Goal: Obtain resource: Obtain resource

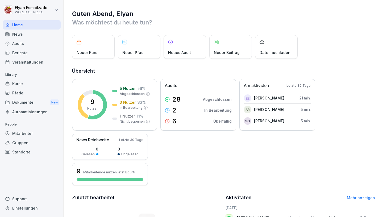
click at [30, 102] on div "Dokumente New" at bounding box center [32, 103] width 58 height 10
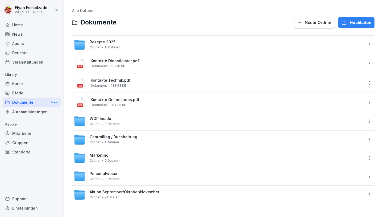
click at [106, 180] on span "0 Dateien" at bounding box center [112, 179] width 15 height 4
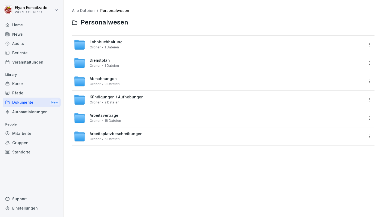
click at [104, 94] on div "Kündigungen / Aufhebungen Ordner 2 Dateien" at bounding box center [219, 100] width 290 height 12
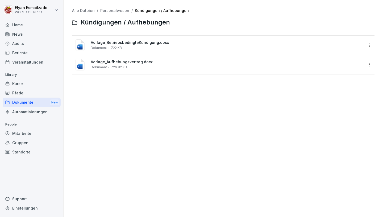
click at [129, 40] on div "Vorlage_BetriebsbedingteKündigung.docx Dokument 722 KB" at bounding box center [219, 45] width 290 height 13
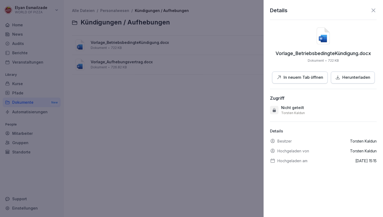
click at [364, 79] on p "Herunterladen" at bounding box center [356, 77] width 28 height 6
click at [314, 79] on p "In neuem Tab öffnen" at bounding box center [303, 77] width 40 height 6
click at [211, 125] on div at bounding box center [191, 108] width 383 height 217
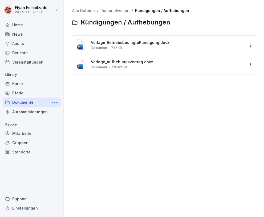
click at [252, 46] on html "Elyan Esmailzade WORLD OF PIZZA Home News Audits Berichte Veranstaltungen Libra…" at bounding box center [132, 108] width 264 height 217
click at [226, 57] on div "Details" at bounding box center [226, 56] width 56 height 11
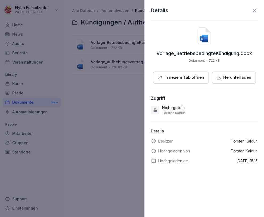
click at [158, 113] on div at bounding box center [155, 110] width 9 height 9
click at [156, 110] on icon at bounding box center [154, 110] width 3 height 4
click at [214, 161] on div "Hochgeladen am [DATE] 15:15" at bounding box center [204, 161] width 107 height 6
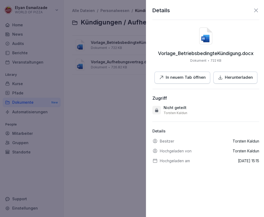
click at [71, 75] on div at bounding box center [132, 108] width 264 height 217
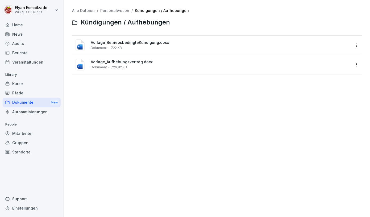
click at [33, 112] on div "Automatisierungen" at bounding box center [32, 111] width 58 height 9
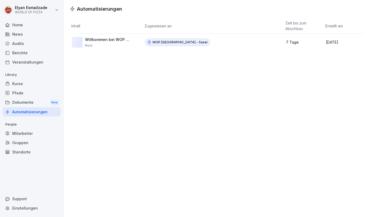
click at [34, 103] on div "Dokumente New" at bounding box center [32, 103] width 58 height 10
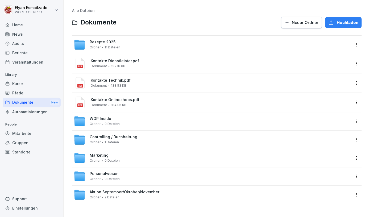
click at [95, 181] on div "Personalwesen Ordner 0 Dateien" at bounding box center [212, 176] width 277 height 12
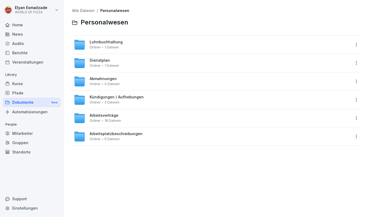
click at [108, 115] on span "Arbeitsverträge" at bounding box center [104, 115] width 29 height 5
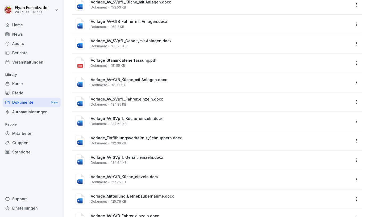
scroll to position [177, 0]
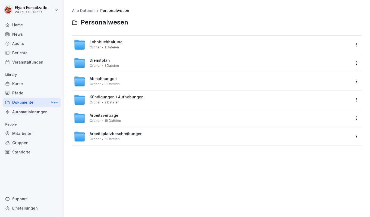
click at [113, 134] on span "Arbeitsplatzbeschreibungen" at bounding box center [116, 134] width 53 height 5
click at [114, 79] on span "Abmahnungen" at bounding box center [103, 79] width 27 height 5
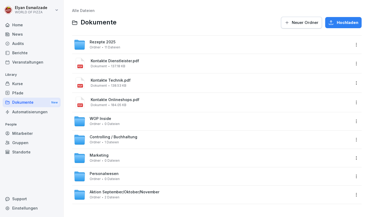
click at [109, 141] on span "1 Dateien" at bounding box center [112, 142] width 14 height 4
